Goal: Find specific page/section: Find specific page/section

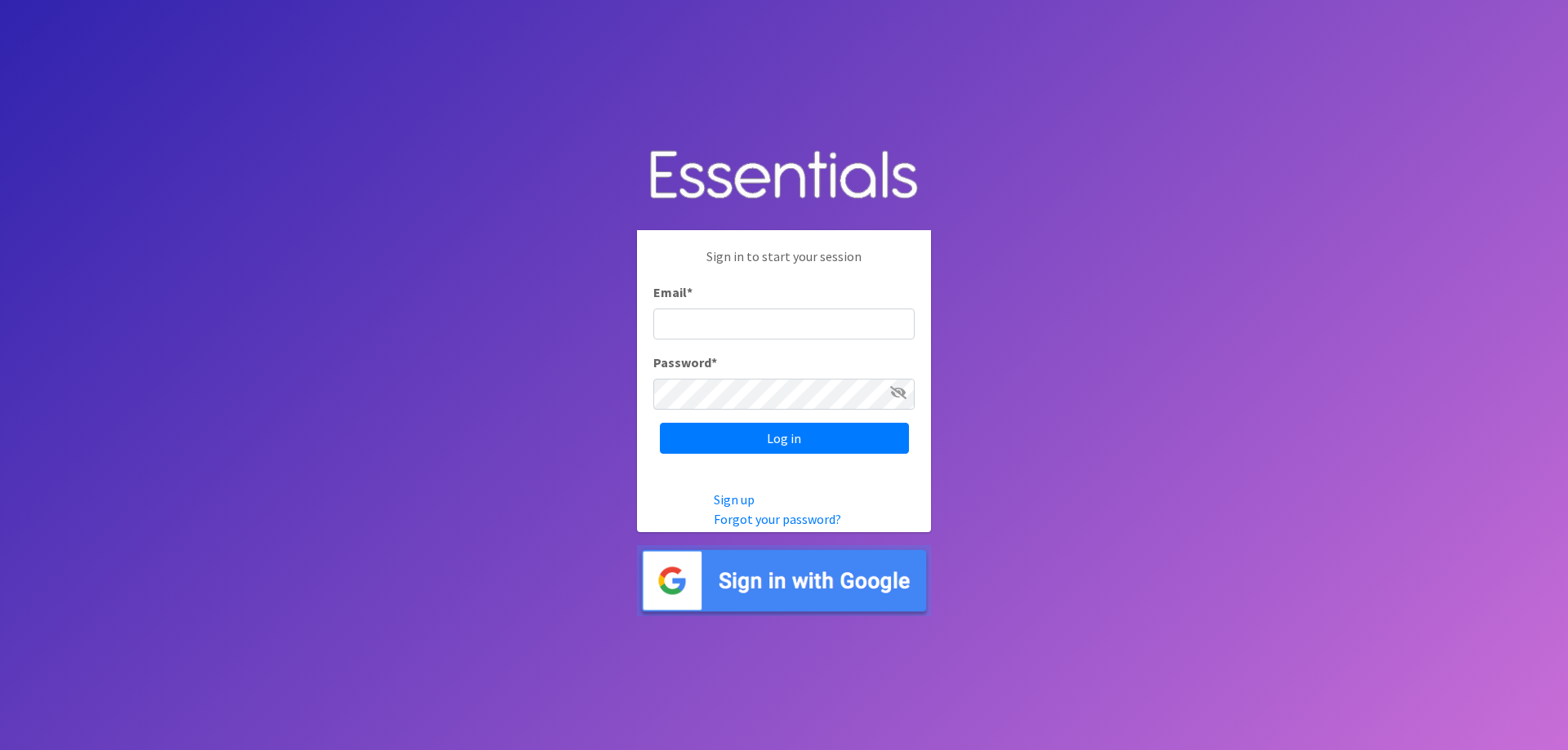
type input "[EMAIL_ADDRESS][DOMAIN_NAME]"
click at [737, 422] on div "Sign in to start your session Email * register@ccrrfoxvalley.org Password * Log…" at bounding box center [784, 350] width 294 height 240
click at [736, 433] on input "Log in" at bounding box center [784, 438] width 249 height 31
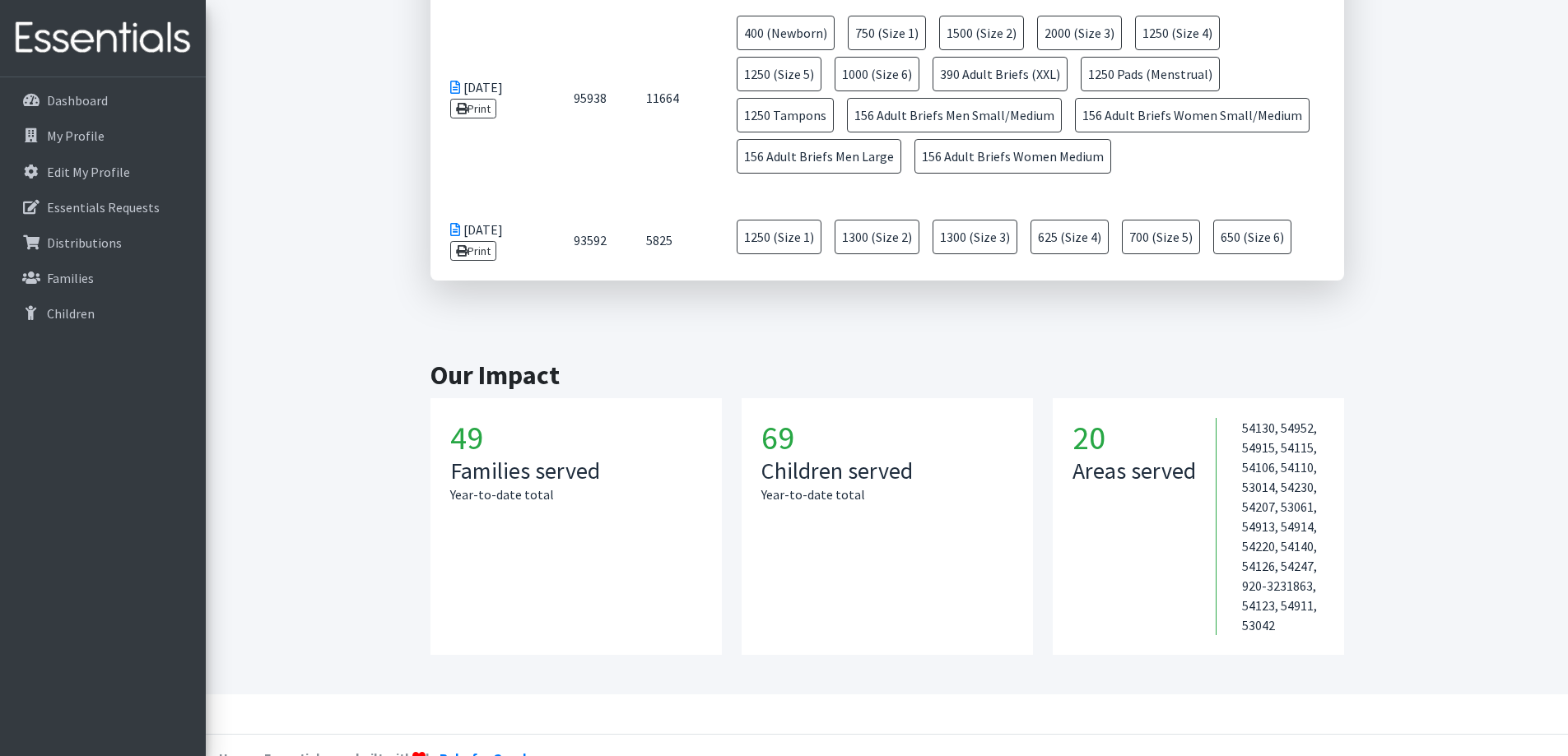
scroll to position [876, 0]
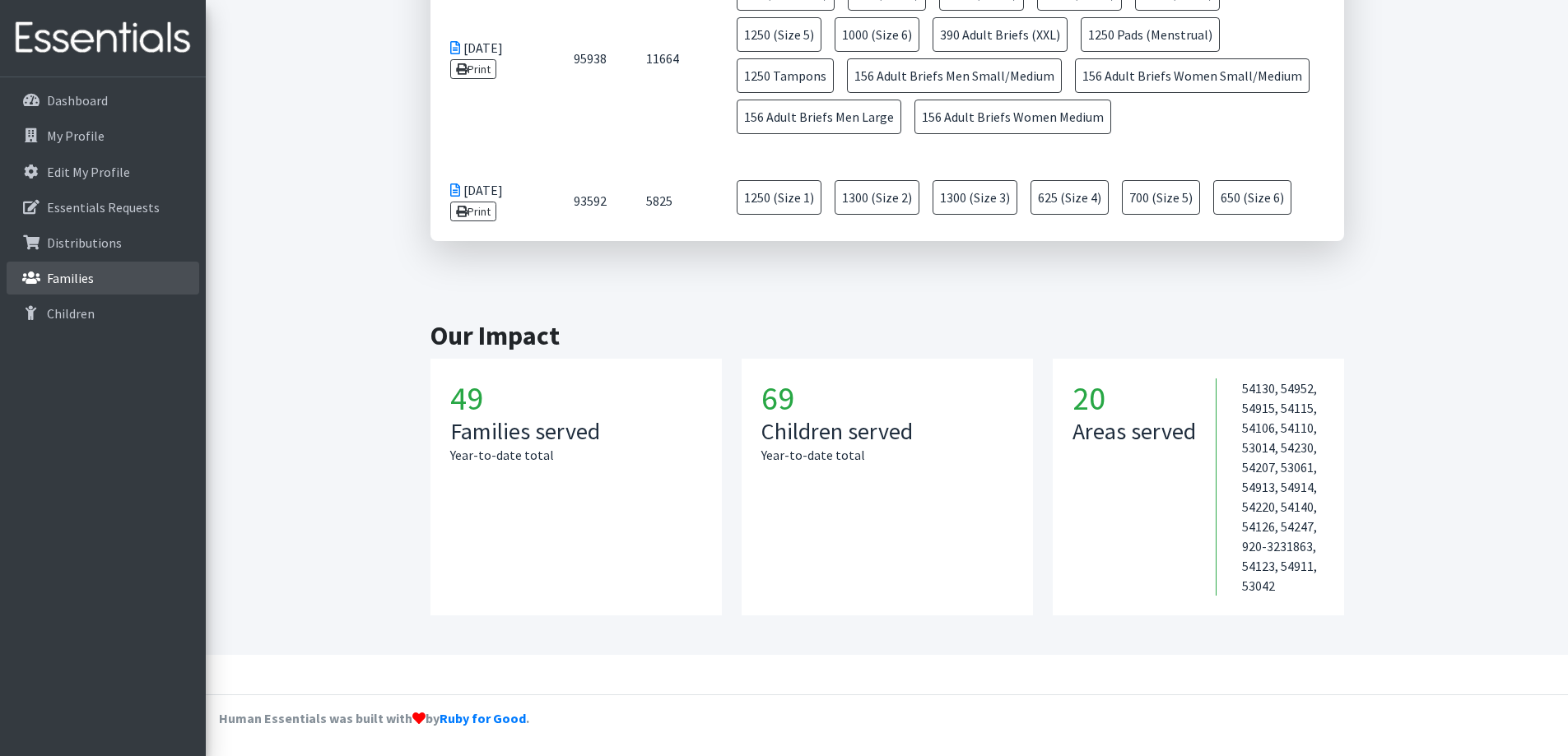
click at [126, 267] on link "Families" at bounding box center [102, 278] width 192 height 33
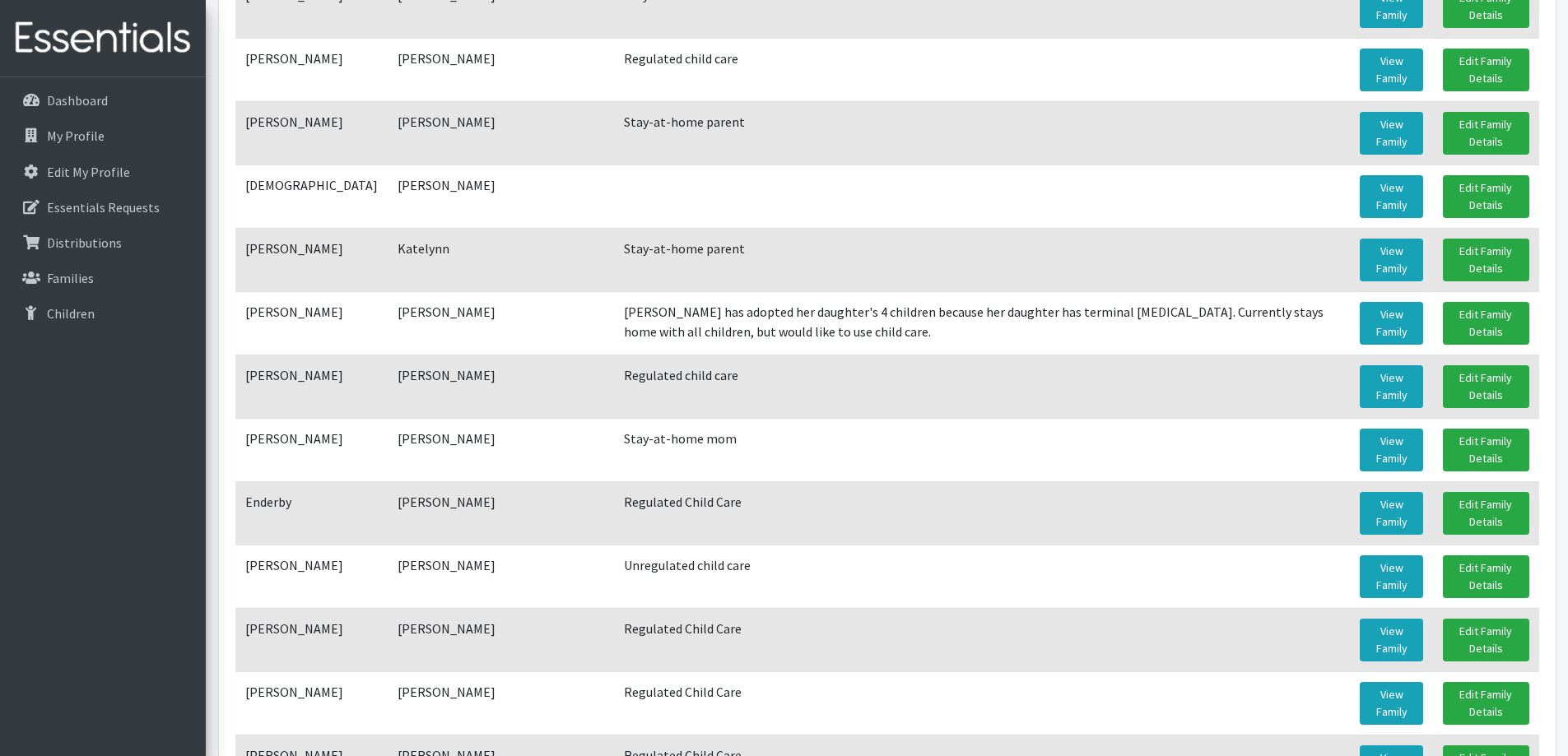
scroll to position [658, 0]
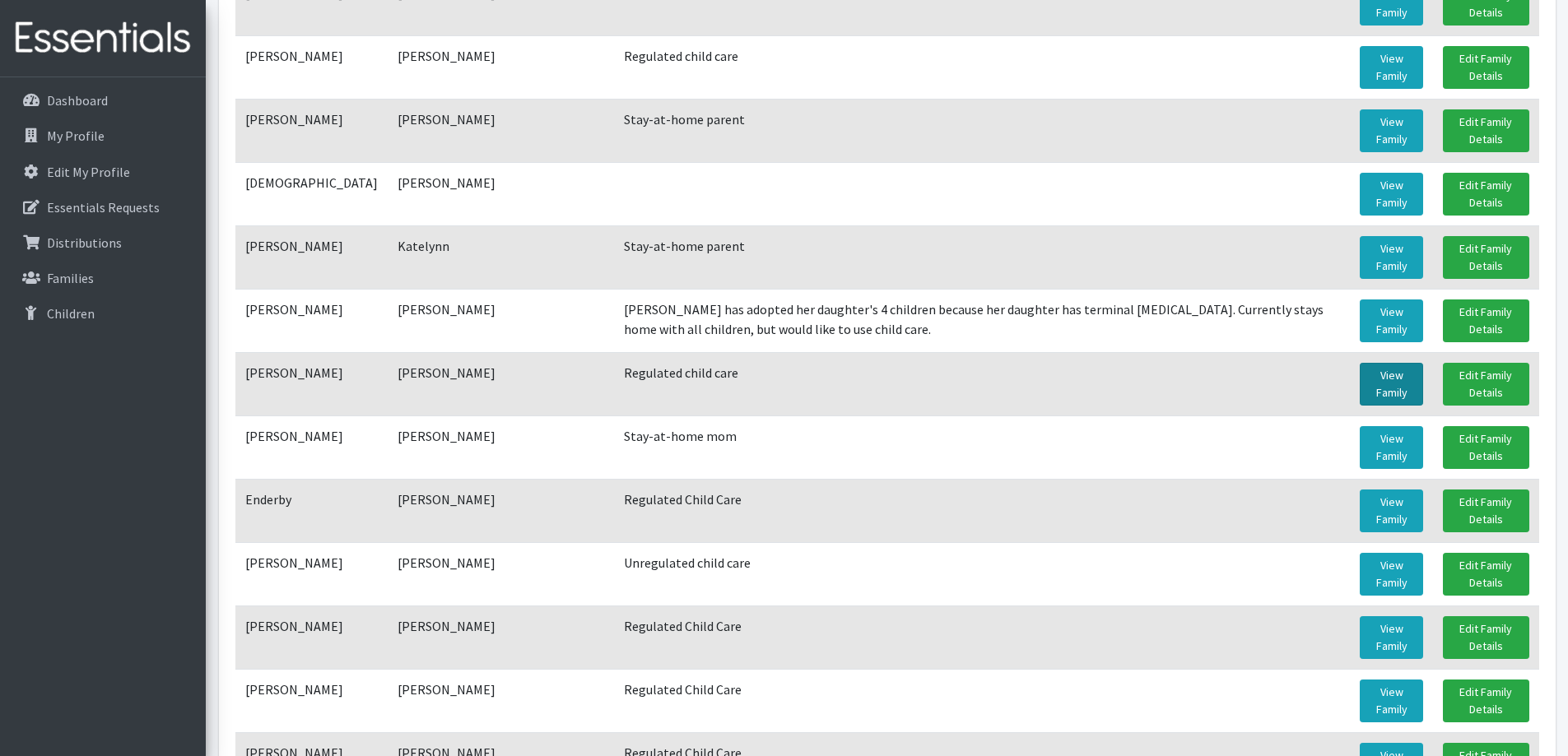
click at [1395, 383] on link "View Family" at bounding box center [1391, 383] width 63 height 43
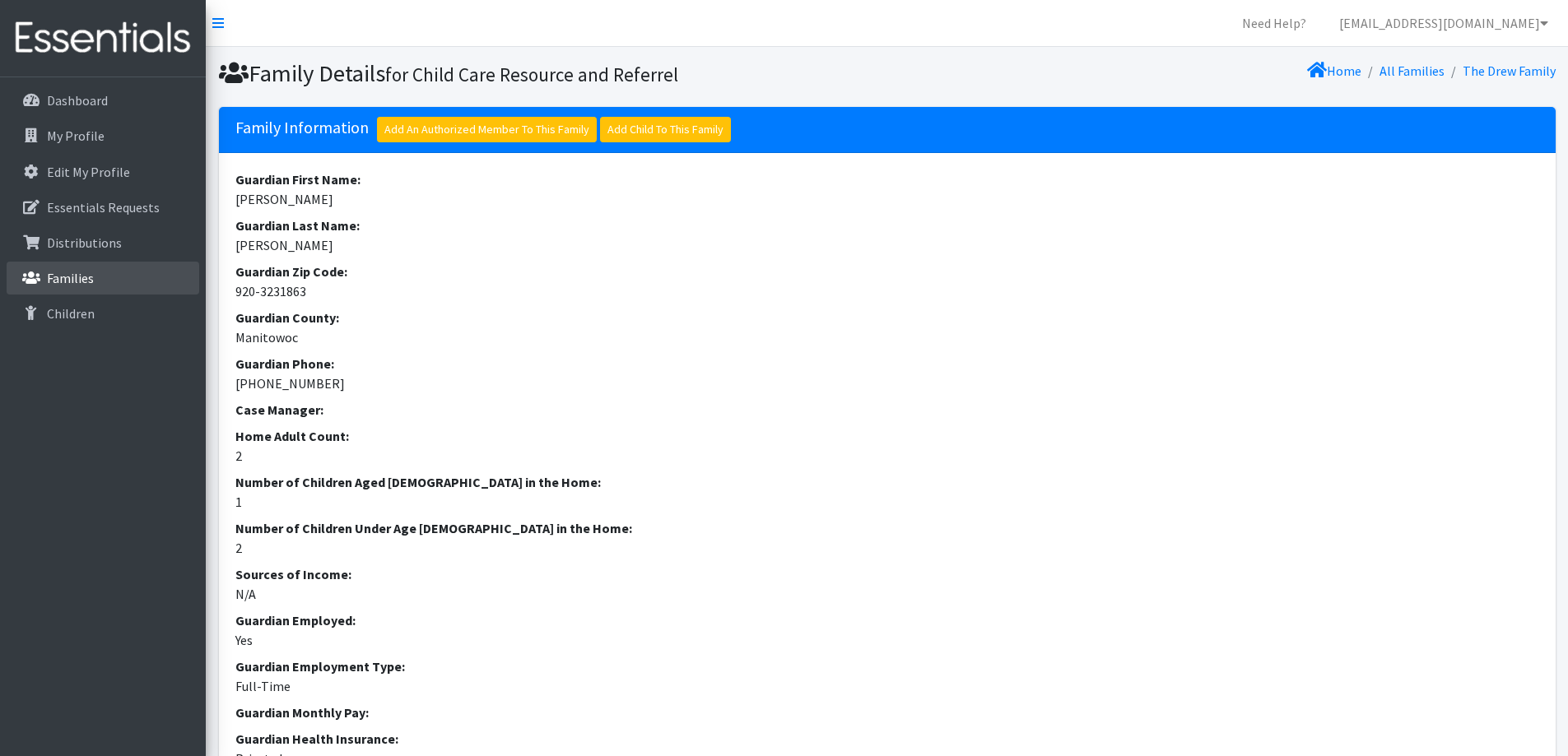
click at [107, 284] on link "Families" at bounding box center [102, 278] width 192 height 33
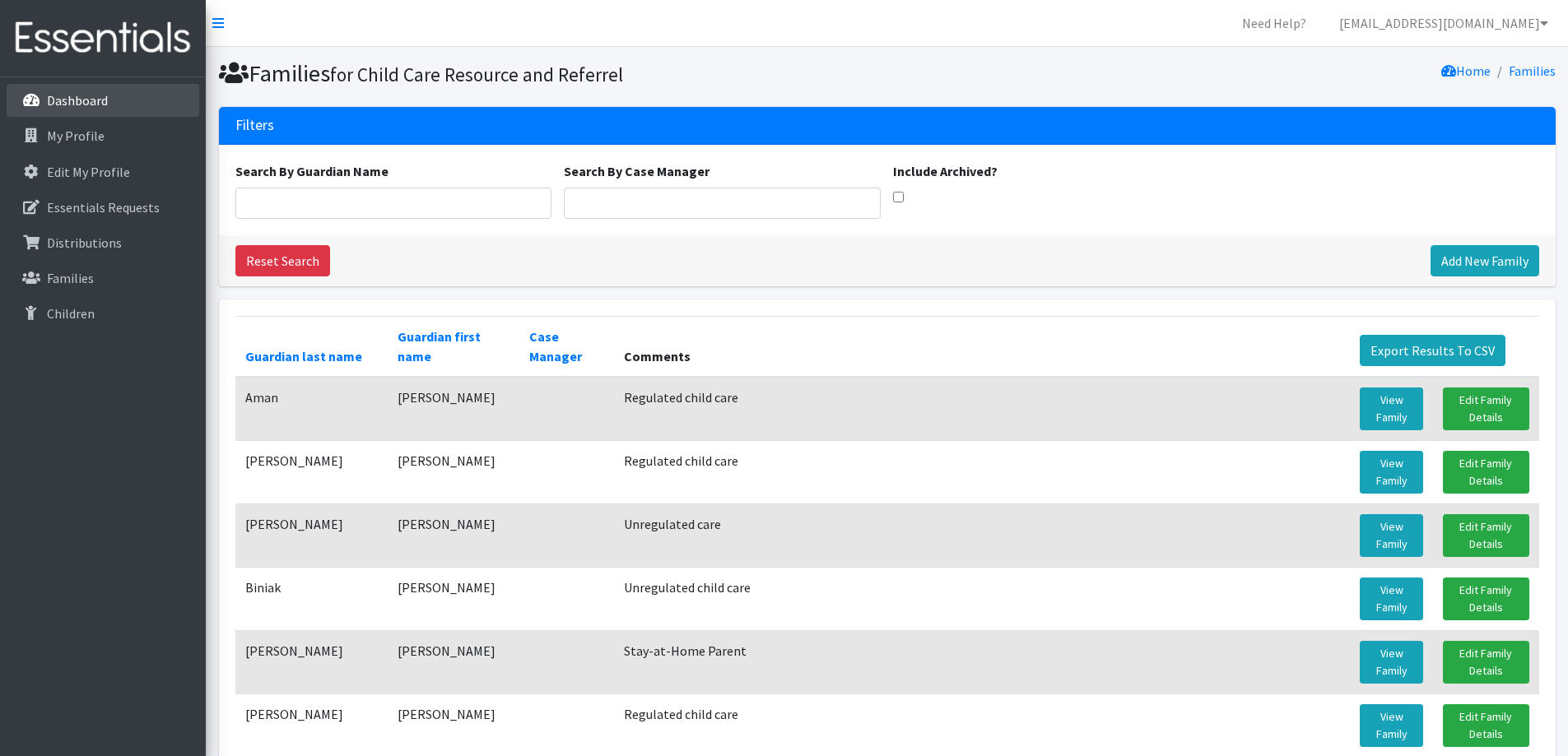
click at [53, 89] on link "Dashboard" at bounding box center [102, 101] width 192 height 33
